Goal: Transaction & Acquisition: Book appointment/travel/reservation

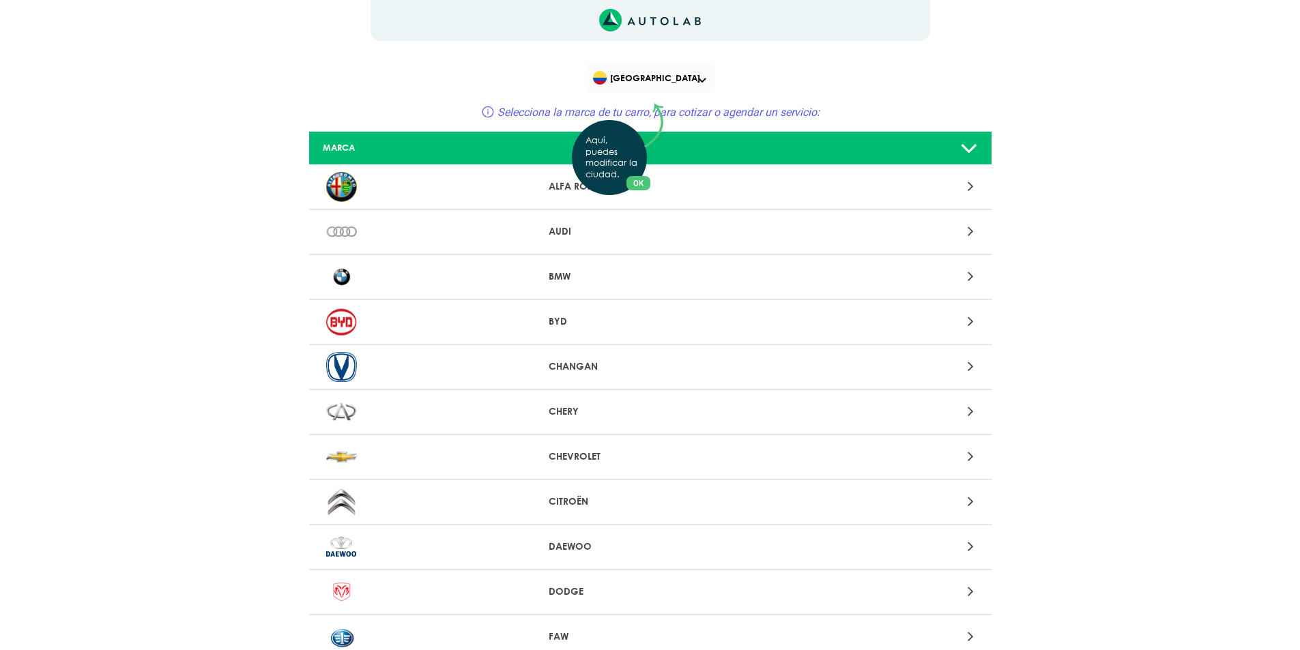
click at [968, 280] on div "Aquí, puedes modificar la ciudad. OK .aex,.bex{fill:none!important;stroke:#50c4…" at bounding box center [650, 325] width 1300 height 650
click at [968, 280] on icon at bounding box center [971, 277] width 6 height 18
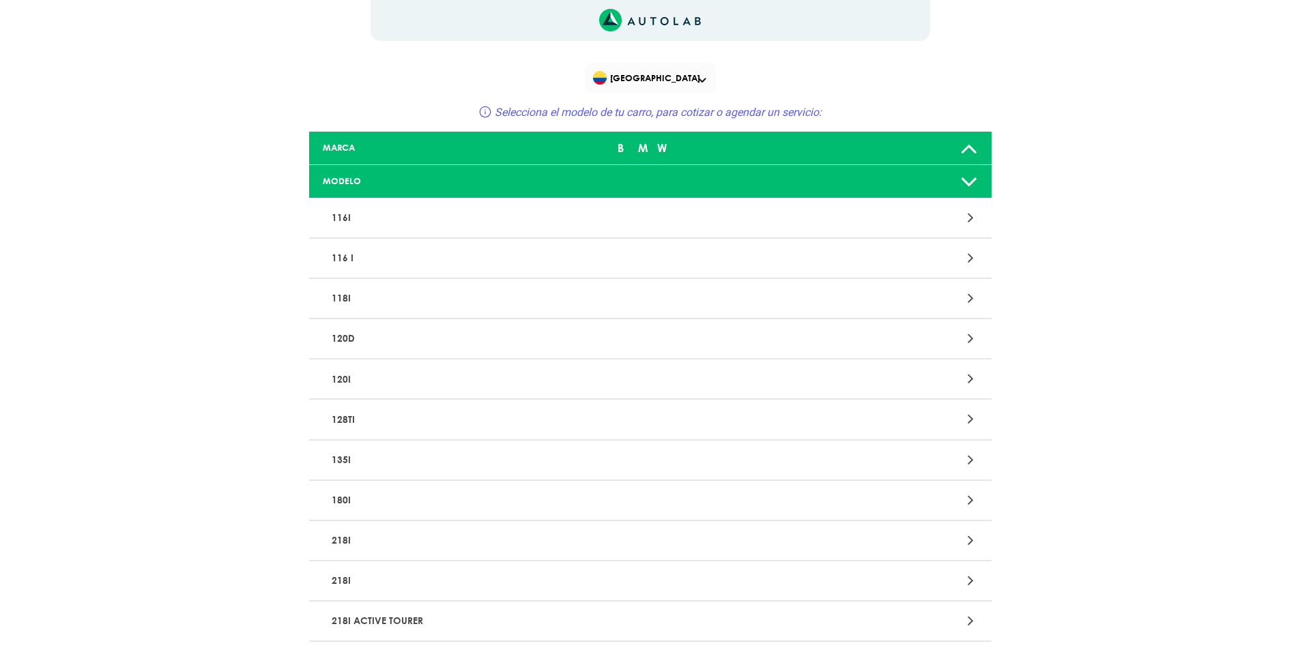
click at [968, 510] on div "180I" at bounding box center [650, 501] width 682 height 40
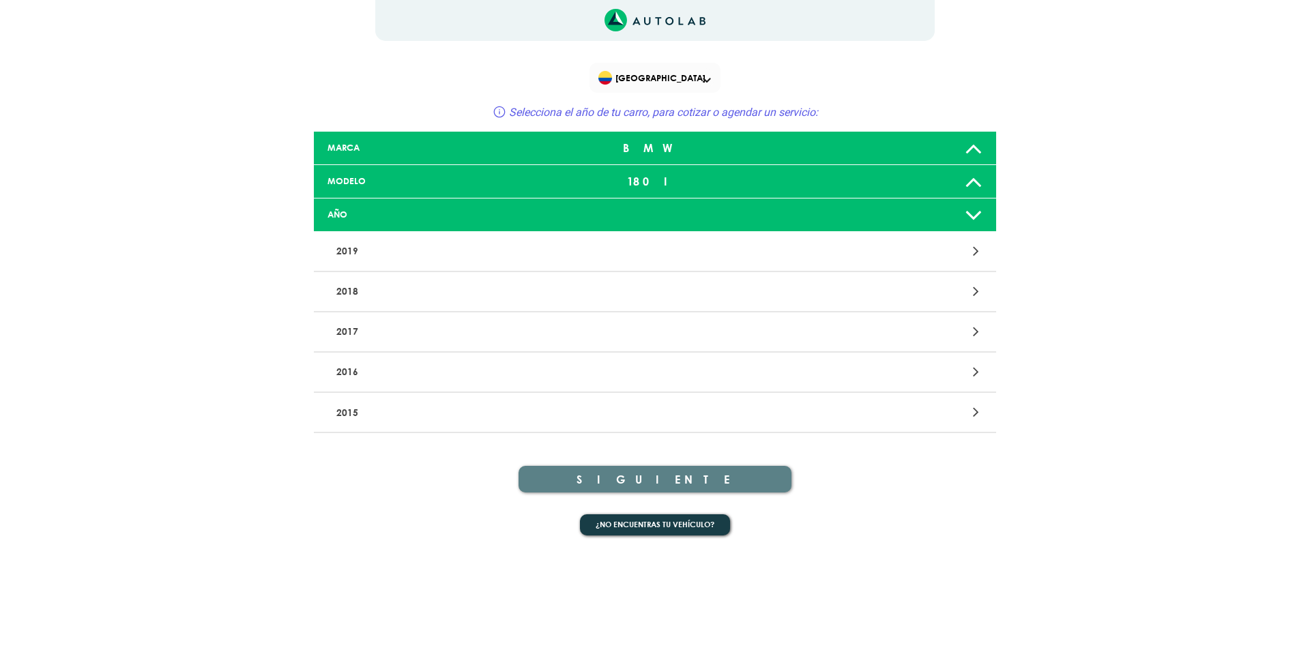
click at [973, 250] on icon at bounding box center [976, 251] width 6 height 18
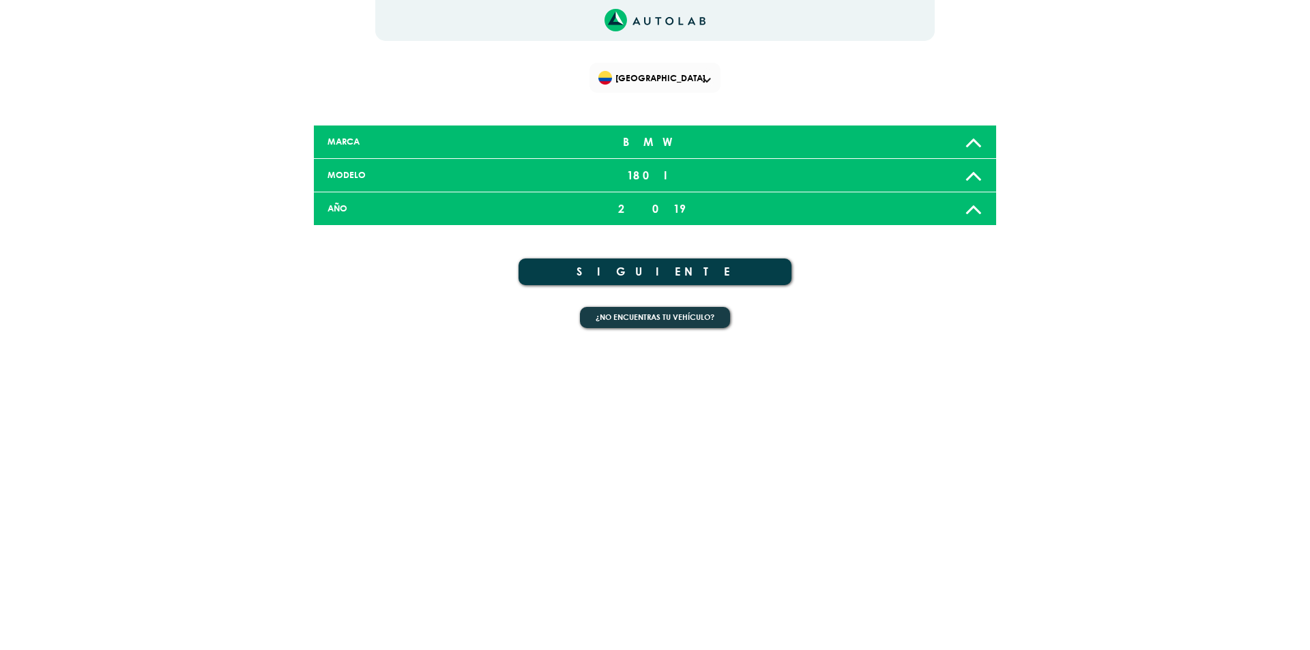
click at [689, 274] on button "SIGUIENTE" at bounding box center [655, 272] width 273 height 27
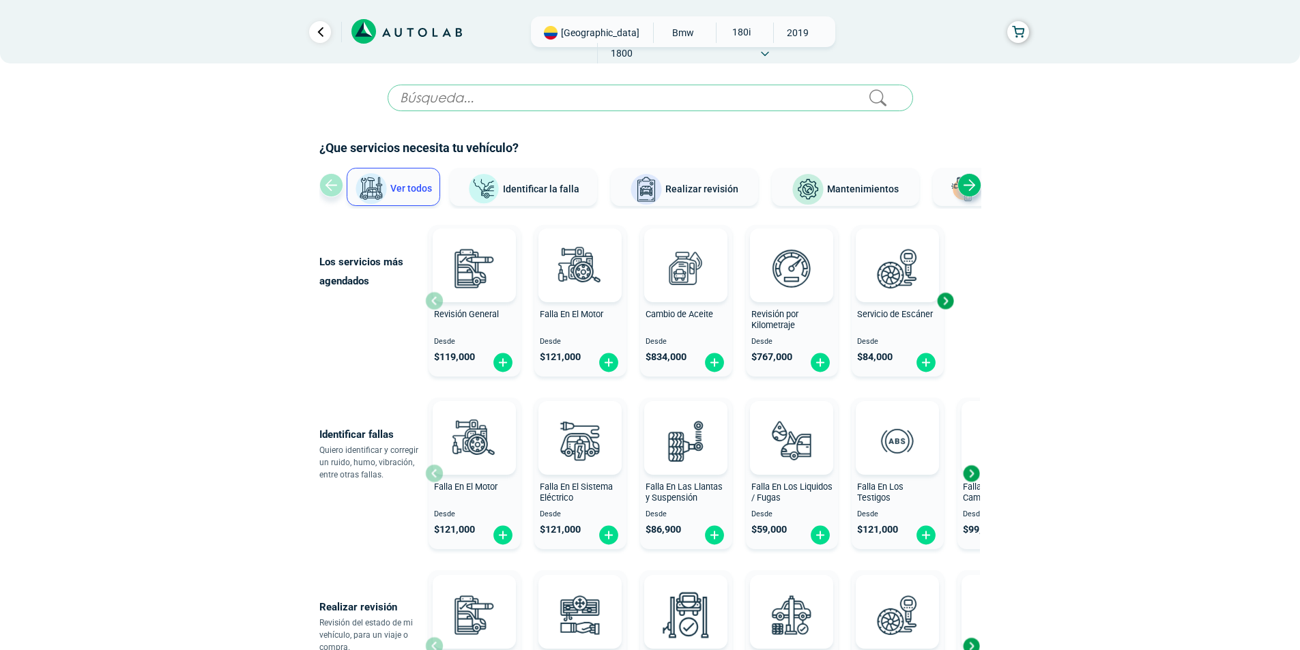
click at [963, 180] on div "Next slide" at bounding box center [970, 185] width 24 height 24
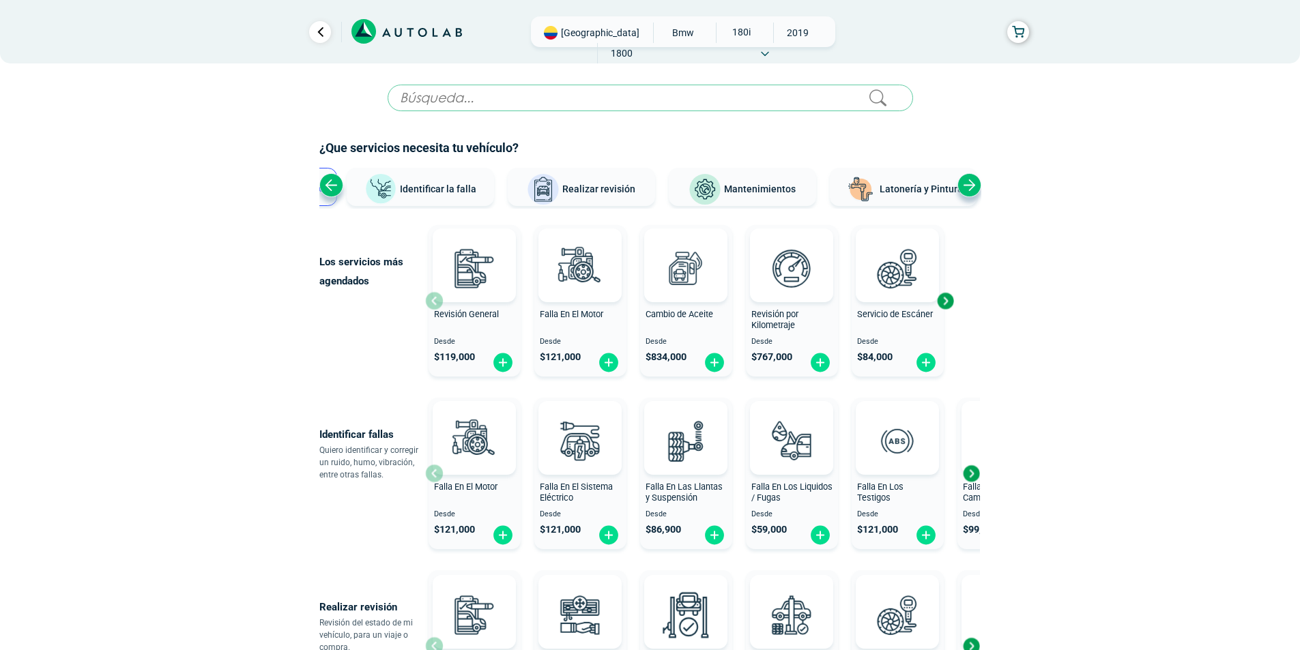
click at [970, 181] on div "Next slide" at bounding box center [970, 185] width 24 height 24
click at [908, 184] on span "Latonería y Pintura" at bounding box center [898, 189] width 83 height 11
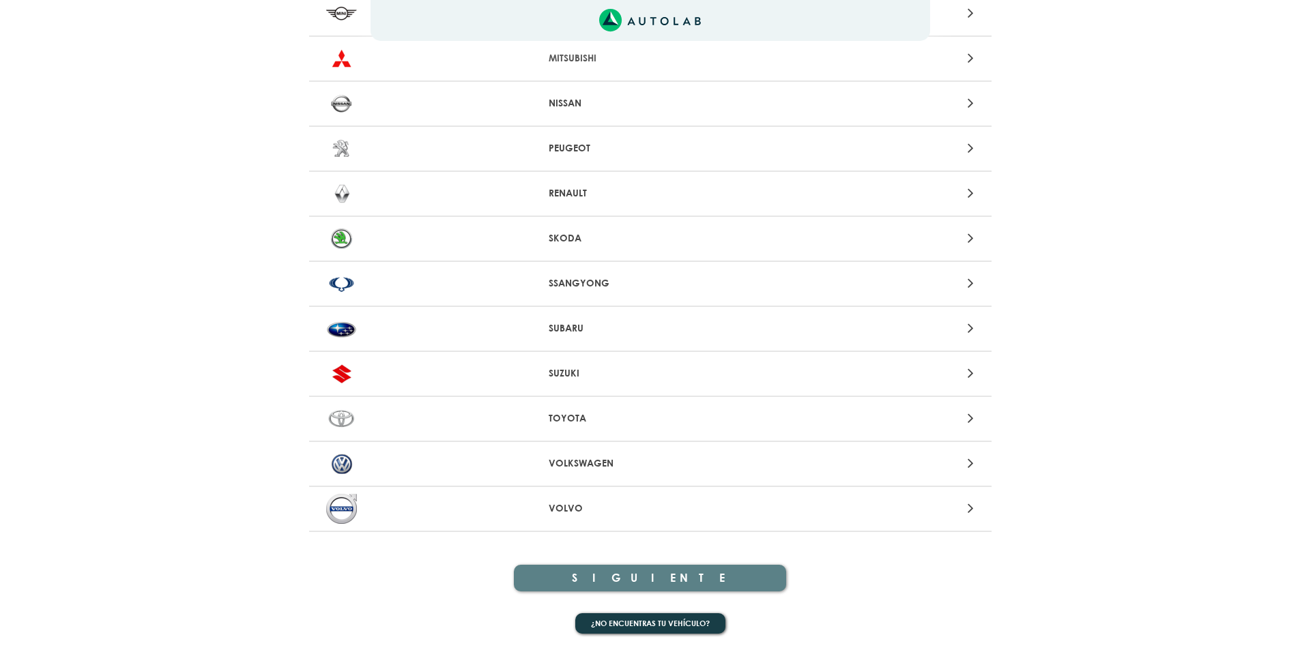
scroll to position [1050, 0]
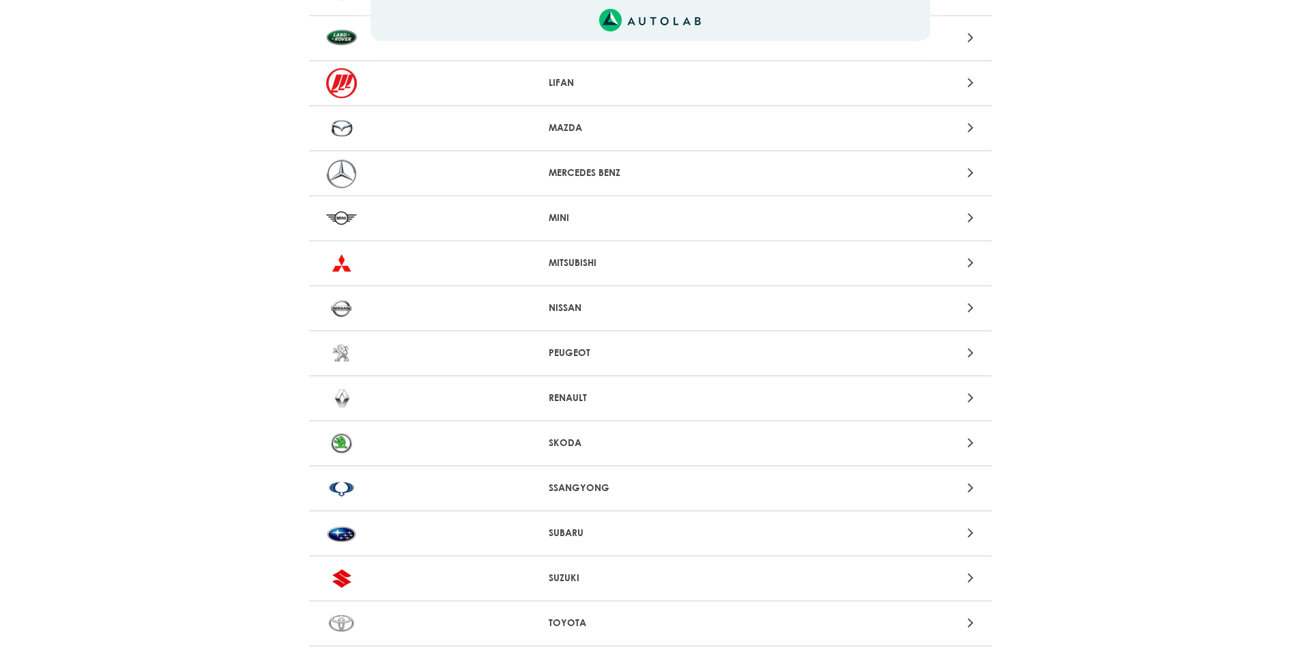
click at [634, 174] on p "MERCEDES BENZ" at bounding box center [650, 173] width 203 height 14
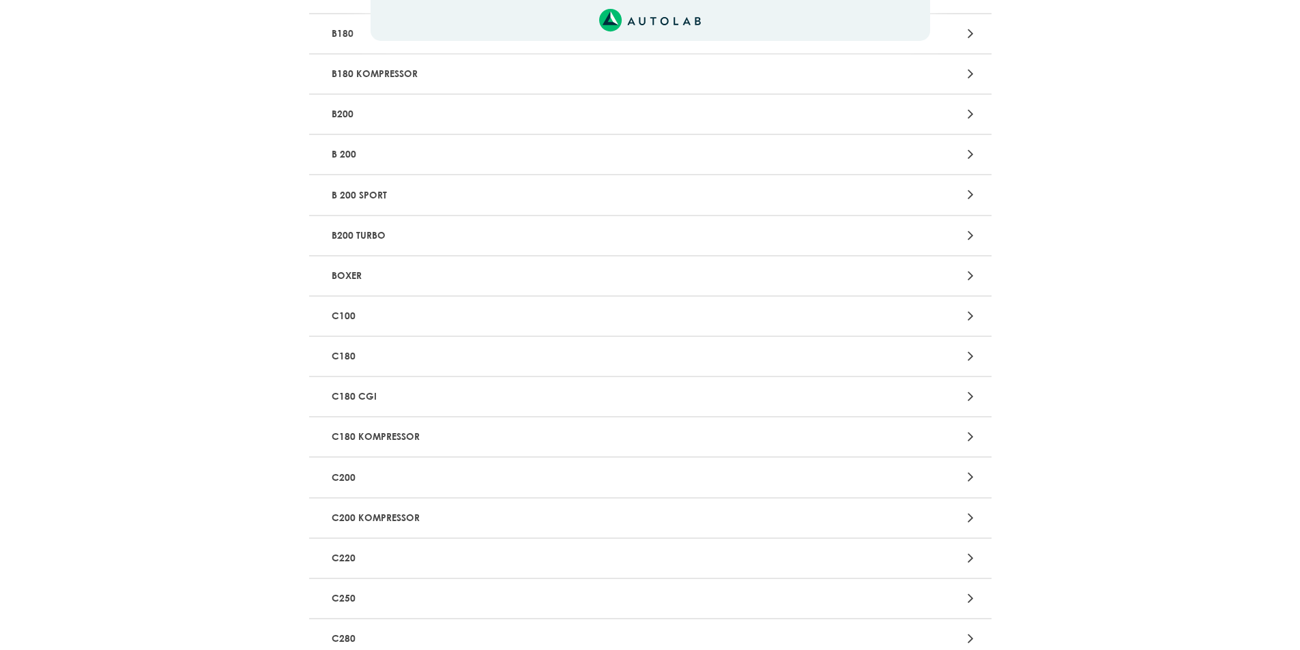
scroll to position [780, 0]
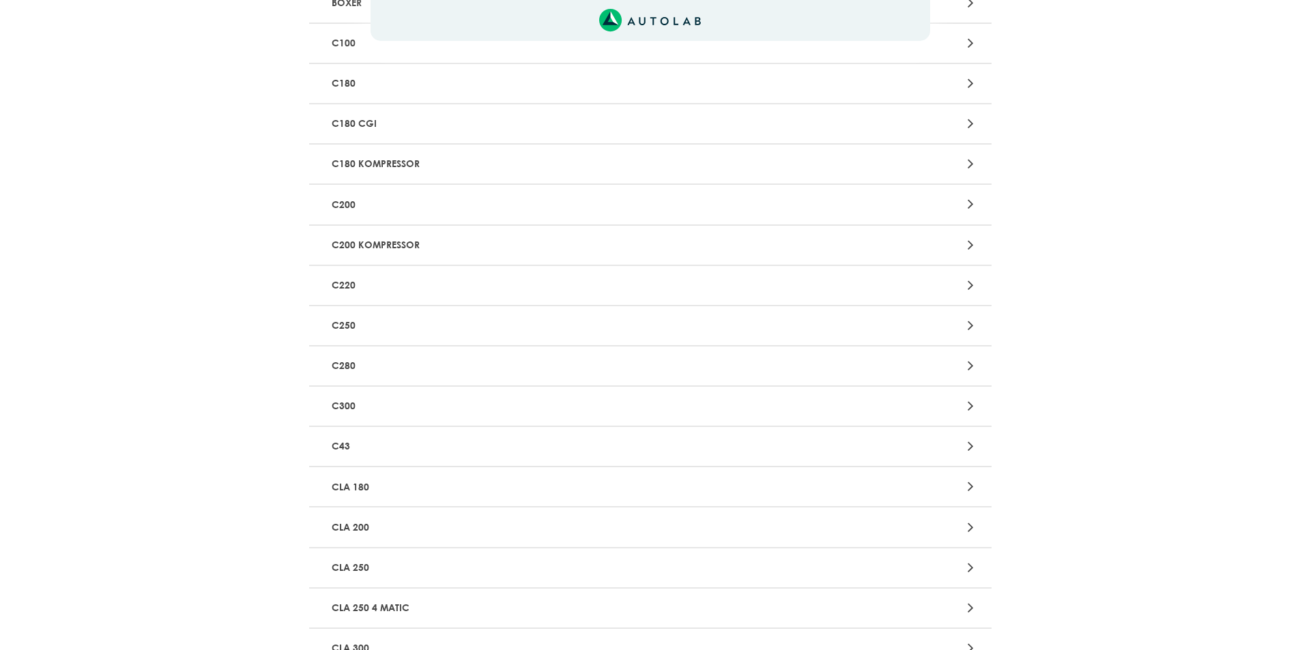
click at [426, 450] on p "C43" at bounding box center [538, 446] width 425 height 25
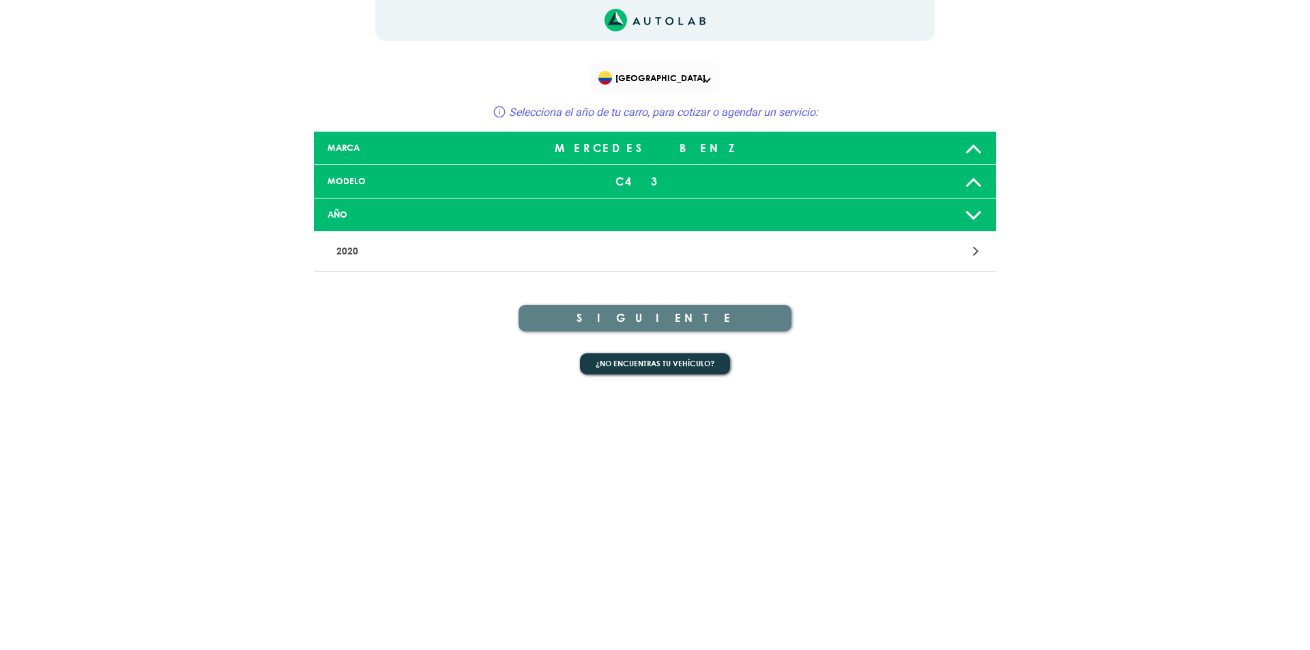
click at [714, 229] on div "AÑO" at bounding box center [655, 215] width 682 height 33
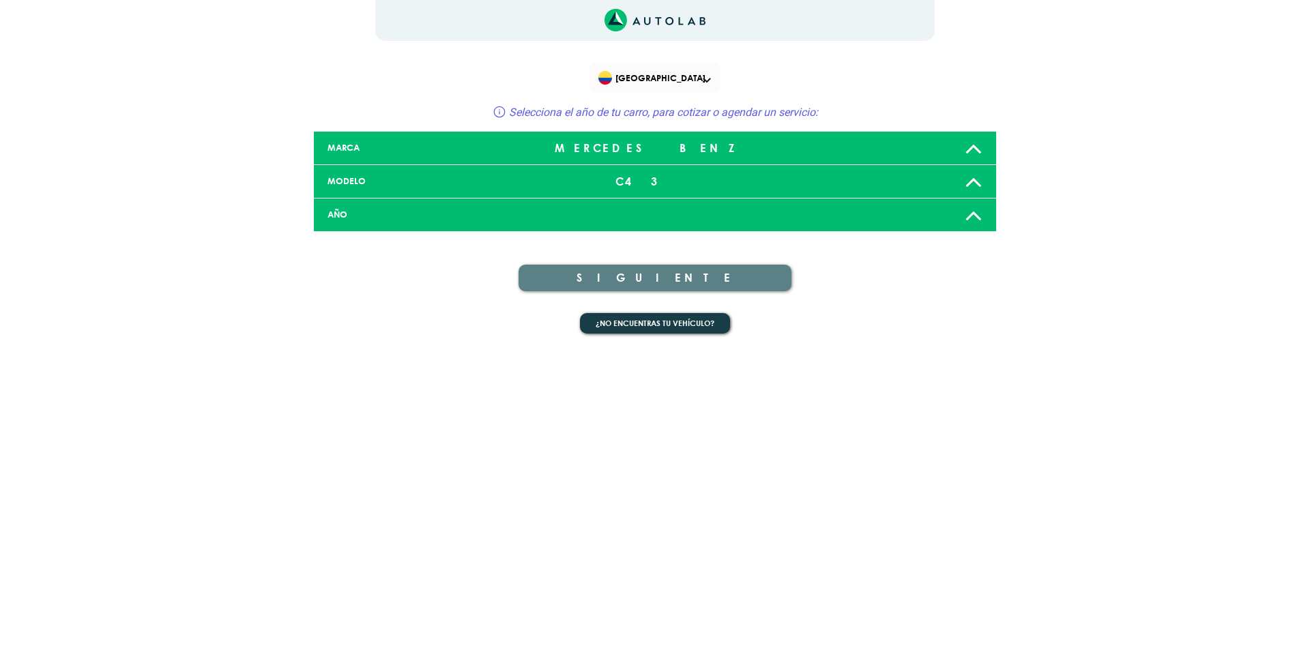
click at [847, 205] on div at bounding box center [880, 214] width 225 height 27
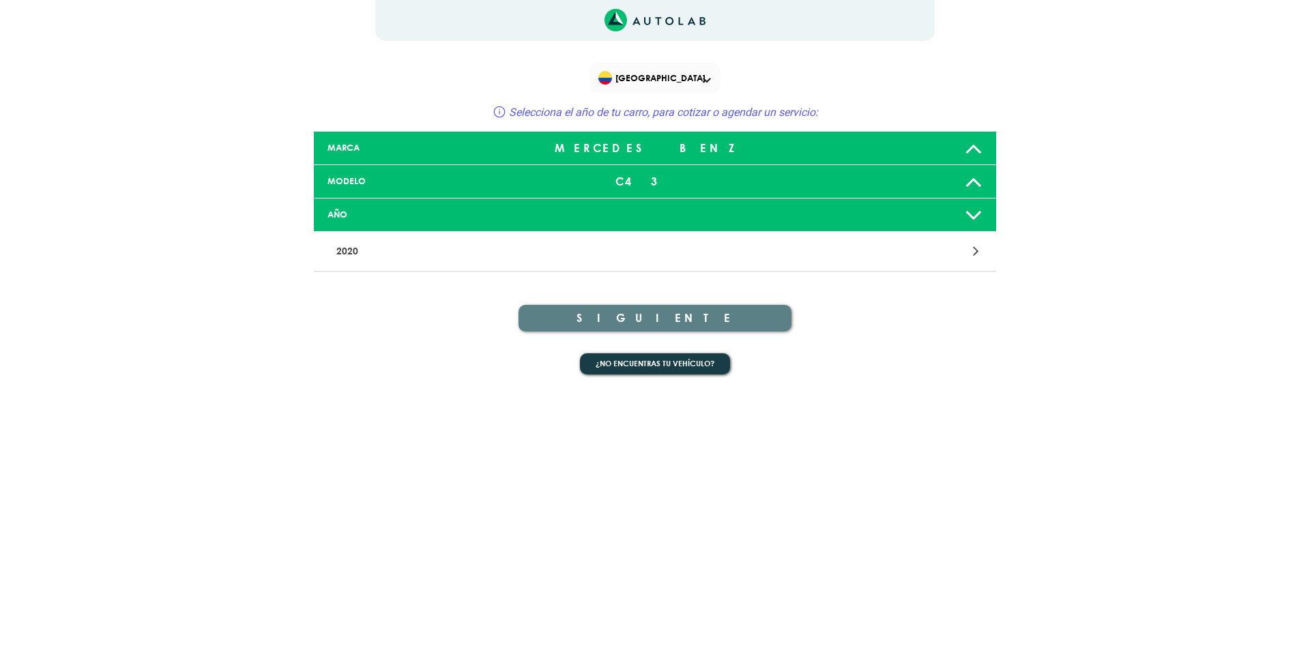
click at [450, 241] on p "2020" at bounding box center [543, 251] width 425 height 25
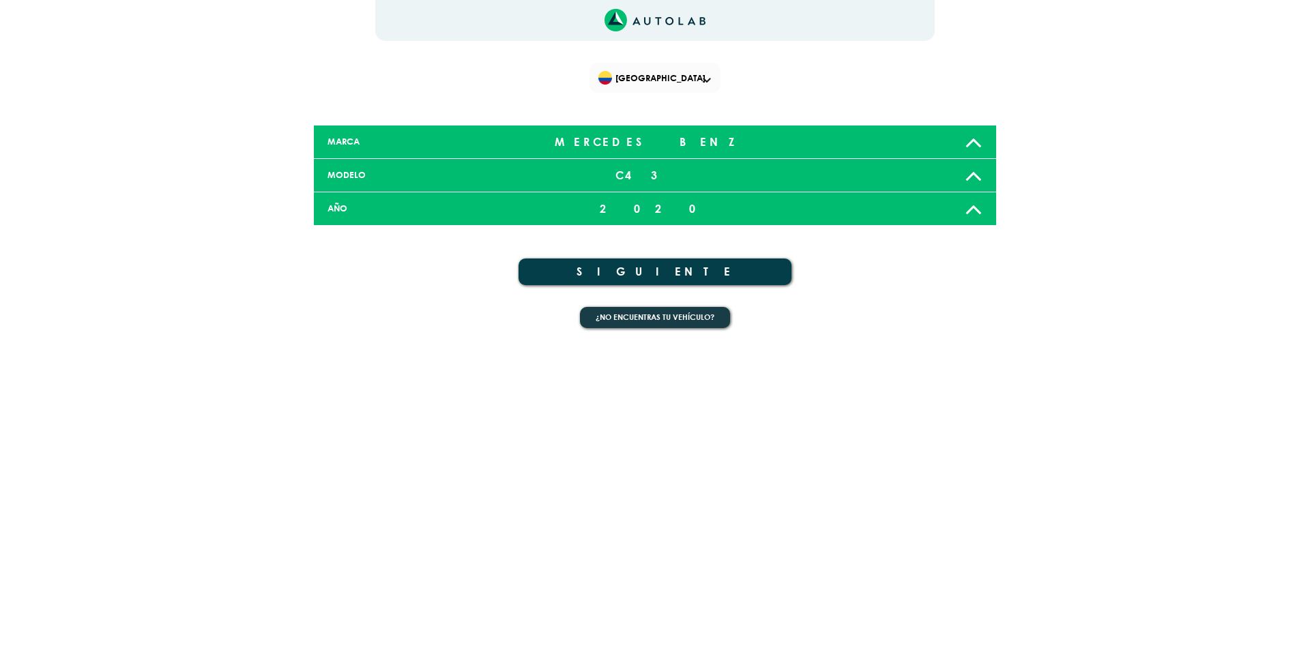
click at [641, 261] on button "SIGUIENTE" at bounding box center [655, 272] width 273 height 27
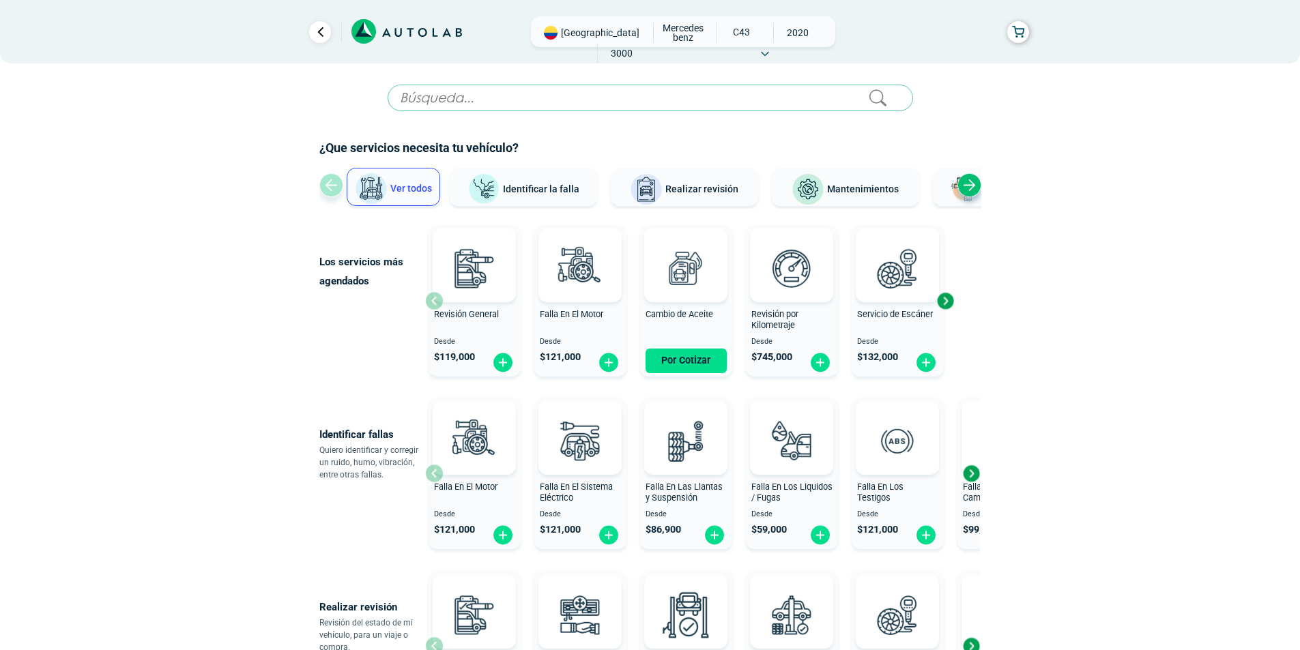
click at [967, 184] on div "Next slide" at bounding box center [970, 185] width 24 height 24
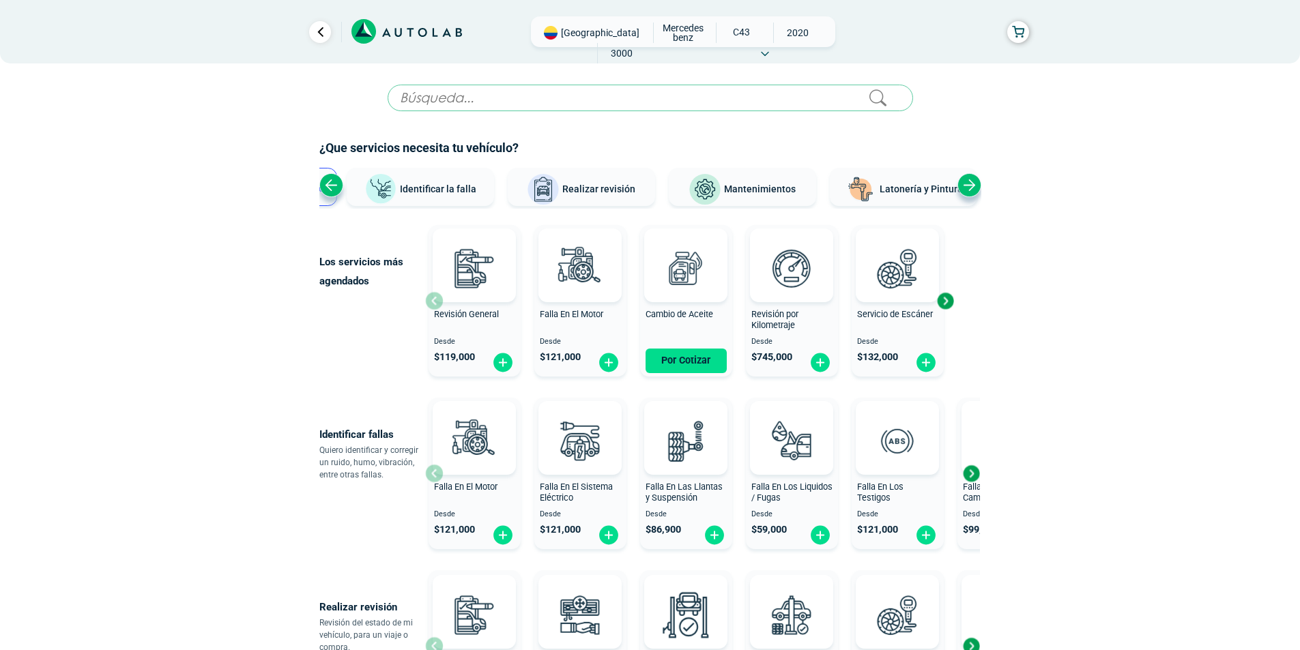
click at [967, 184] on div "Next slide" at bounding box center [970, 185] width 24 height 24
click at [967, 184] on div "Ver todos Identificar la falla Realizar revisión Mantenimientos Latonería y Pin…" at bounding box center [650, 188] width 662 height 41
click at [885, 190] on span "Latonería y Pintura" at bounding box center [898, 189] width 83 height 11
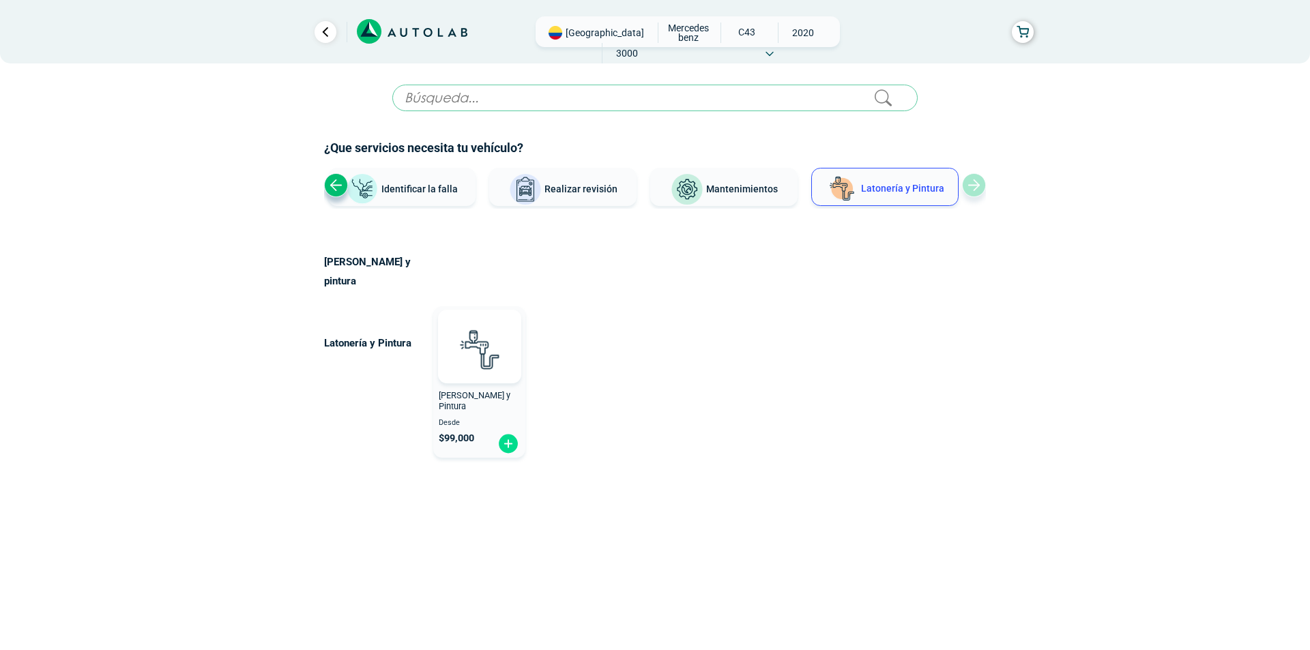
click at [748, 208] on div "Mantenimientos" at bounding box center [723, 188] width 147 height 41
click at [739, 194] on span "Mantenimientos" at bounding box center [742, 189] width 72 height 11
